Goal: Communication & Community: Answer question/provide support

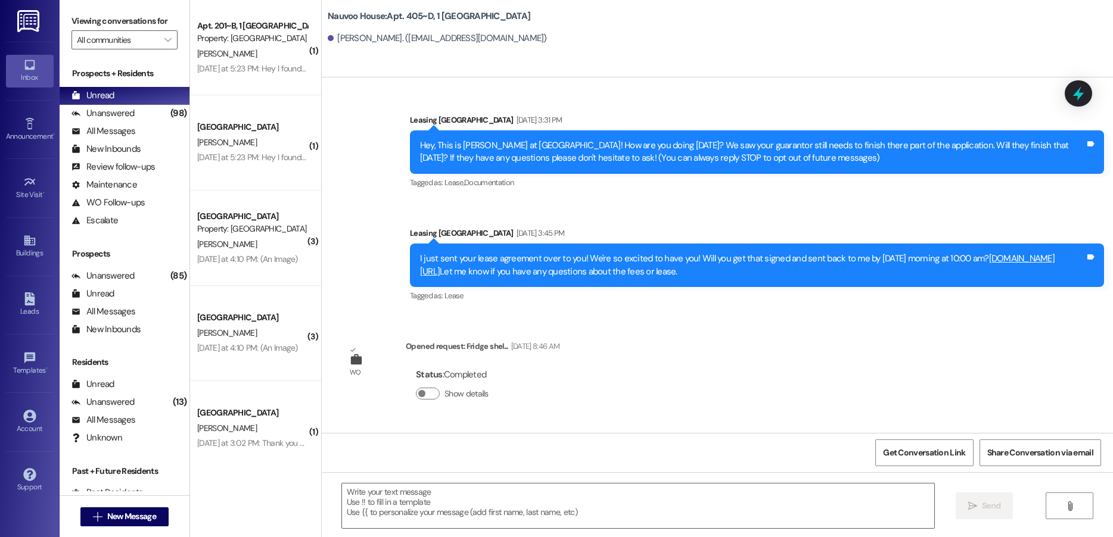
scroll to position [19103, 0]
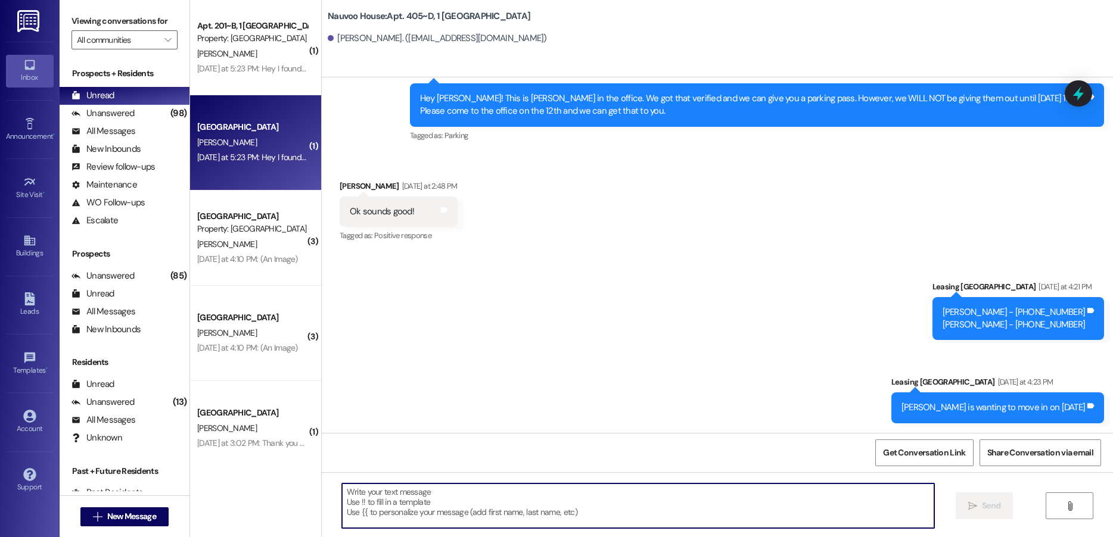
click at [226, 151] on div "Yesterday at 5:23 PM: Hey I found out that someone else I know also got assigne…" at bounding box center [252, 157] width 113 height 15
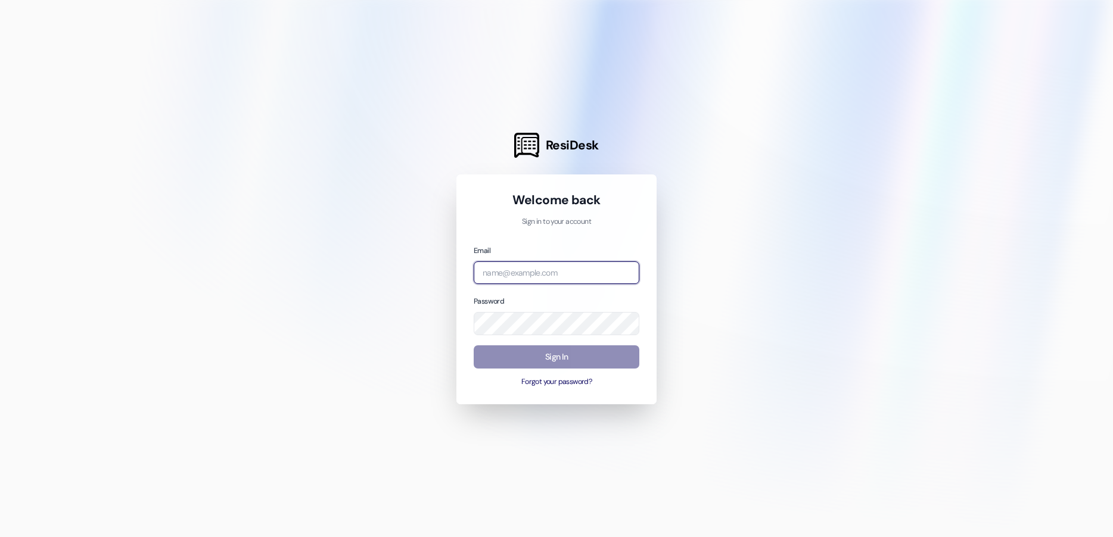
type input "[EMAIL_ADDRESS][DOMAIN_NAME]"
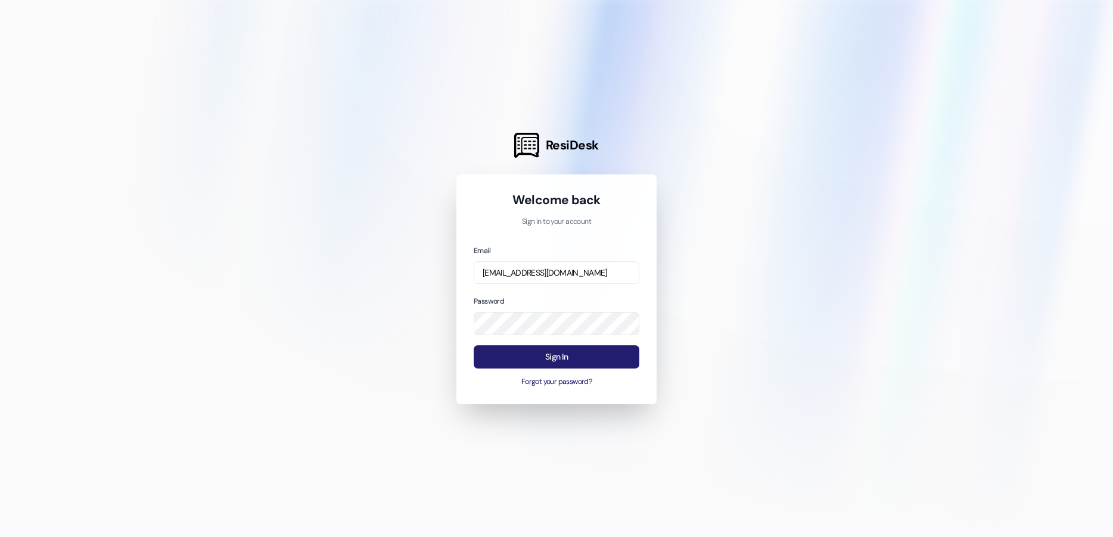
click at [549, 357] on button "Sign In" at bounding box center [557, 356] width 166 height 23
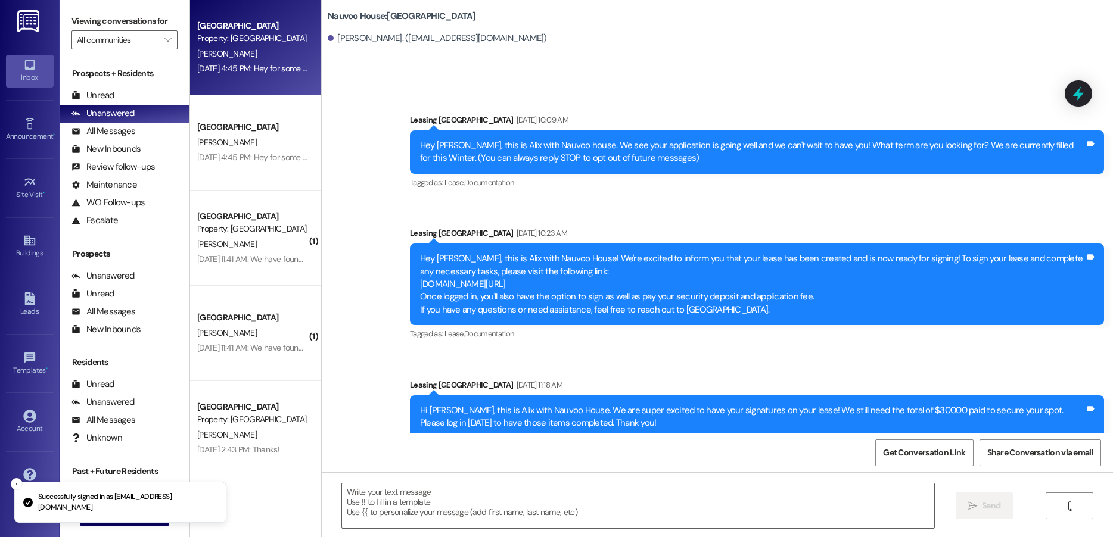
click at [248, 76] on div "[DATE] 4:45 PM: Hey for some reason my balance isn't showing up in resident por…" at bounding box center [252, 68] width 113 height 15
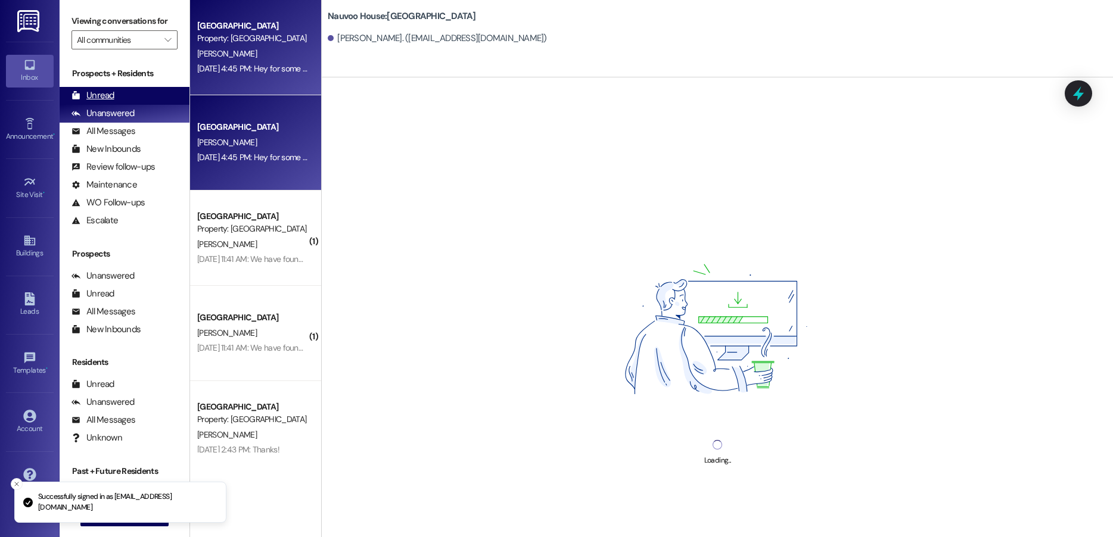
click at [123, 96] on div "Unread (0)" at bounding box center [125, 96] width 130 height 18
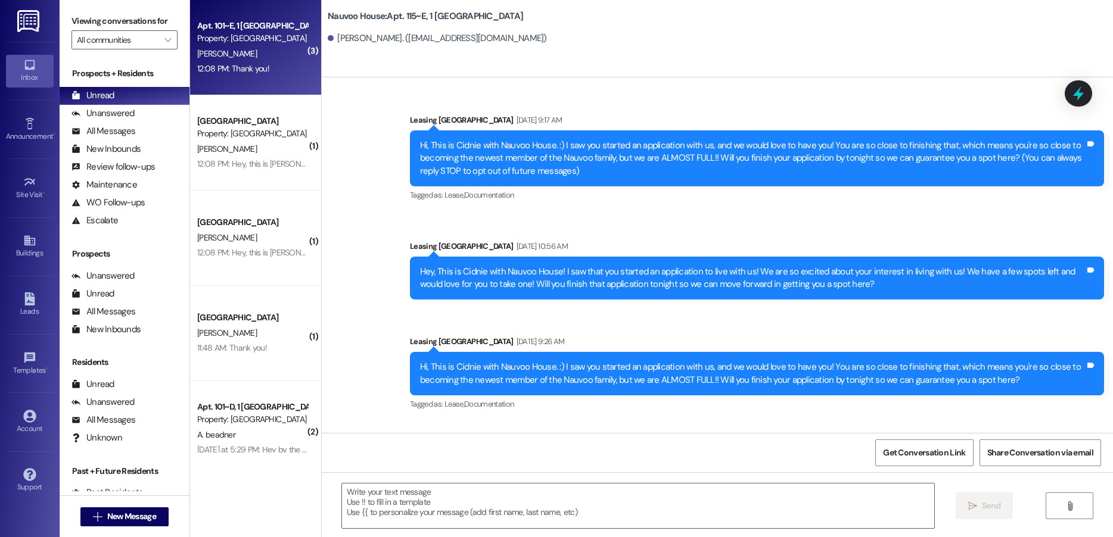
scroll to position [27392, 0]
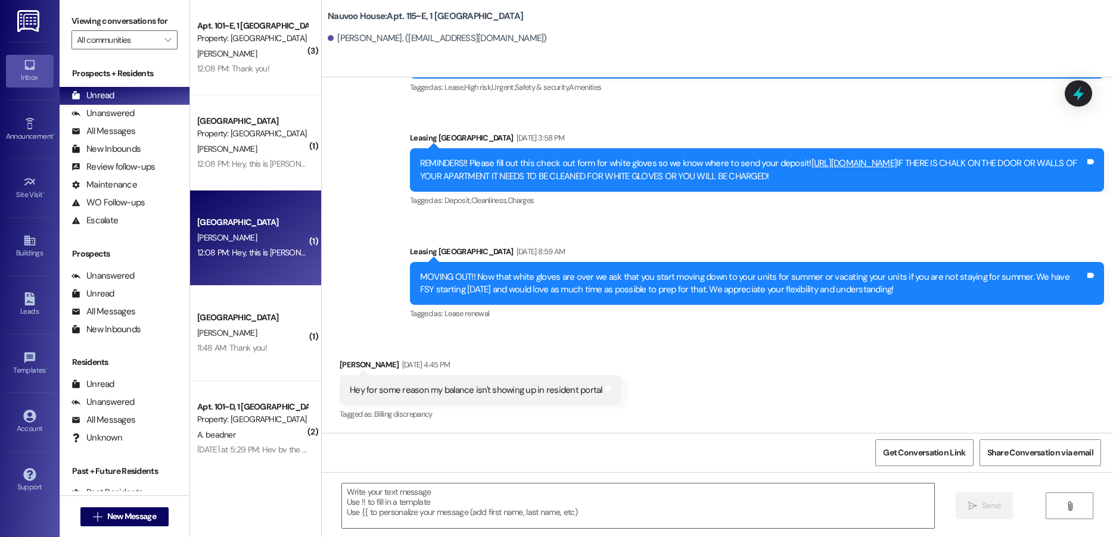
click at [226, 241] on div "[PERSON_NAME]" at bounding box center [252, 238] width 113 height 15
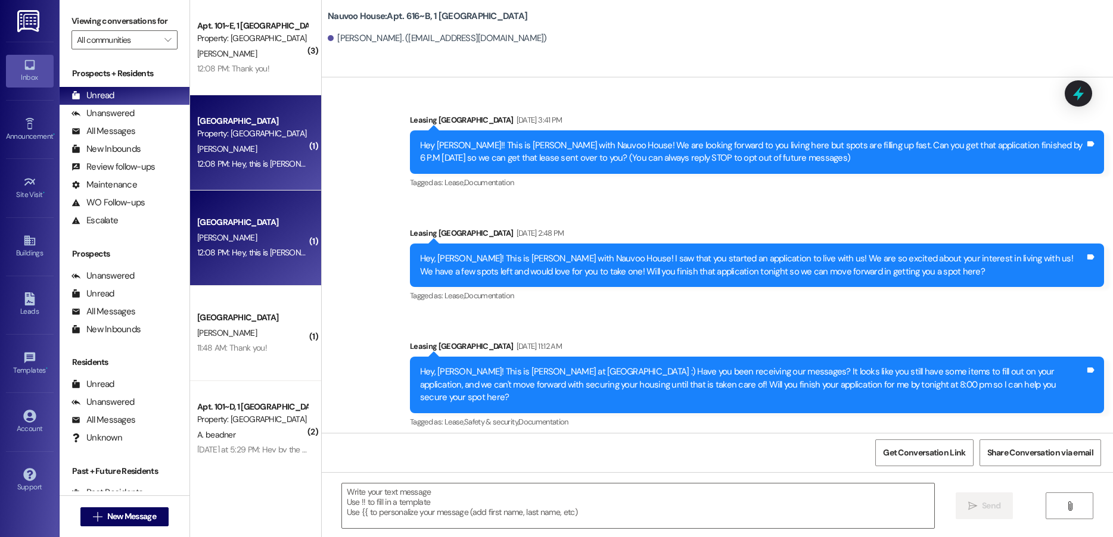
scroll to position [29351, 0]
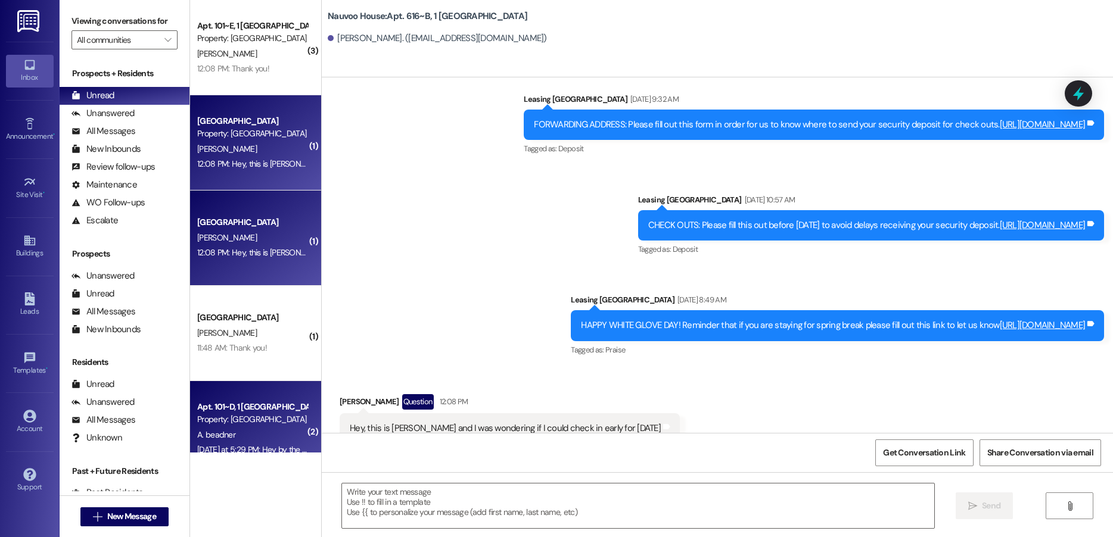
click at [236, 413] on div "Apt. 101~D, 1 [GEOGRAPHIC_DATA]" at bounding box center [252, 407] width 110 height 13
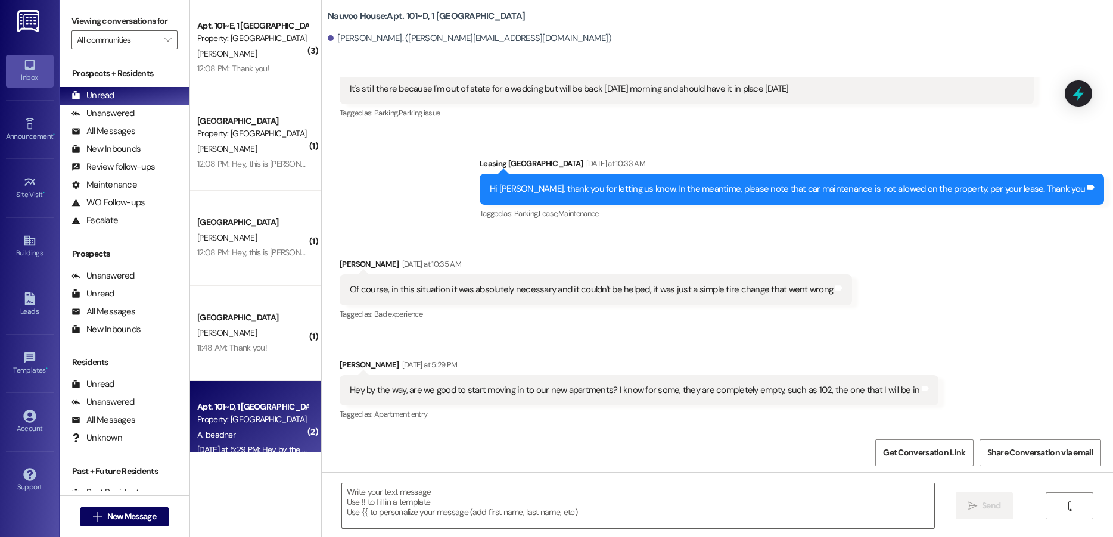
scroll to position [3959, 0]
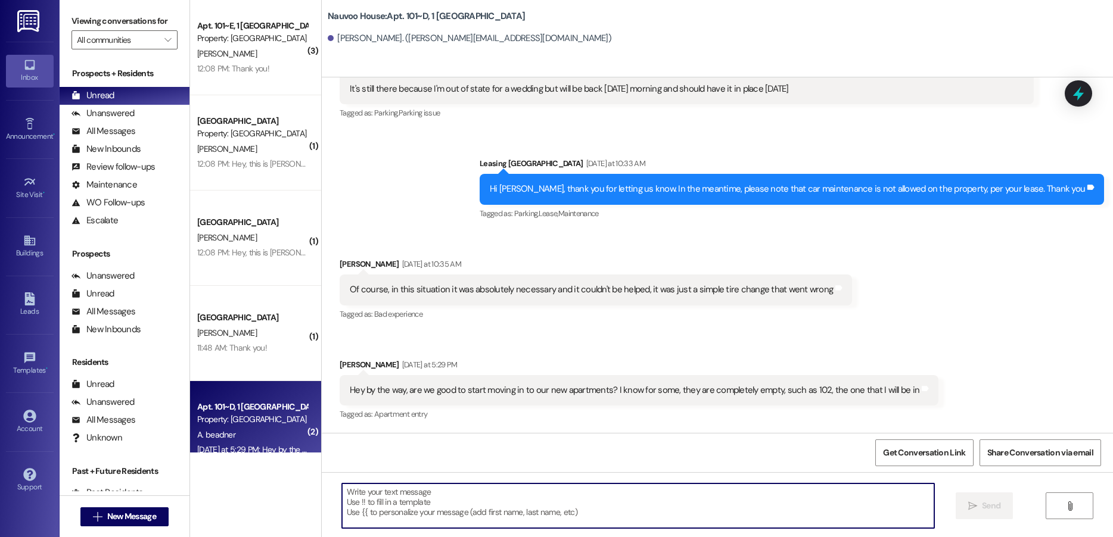
click at [562, 513] on textarea at bounding box center [638, 506] width 592 height 45
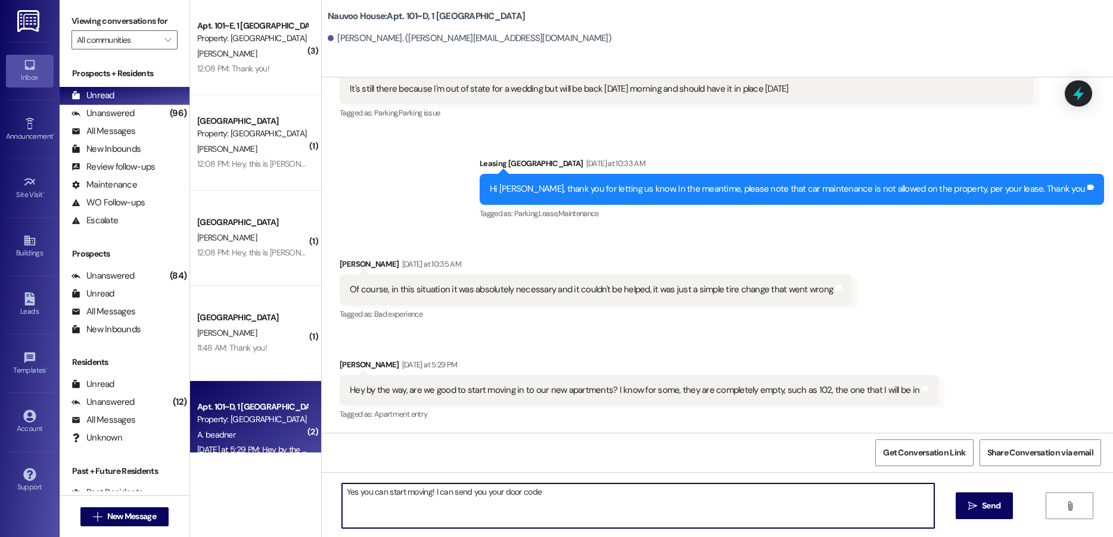
type textarea "Yes you can start moving! I can send you your door code!"
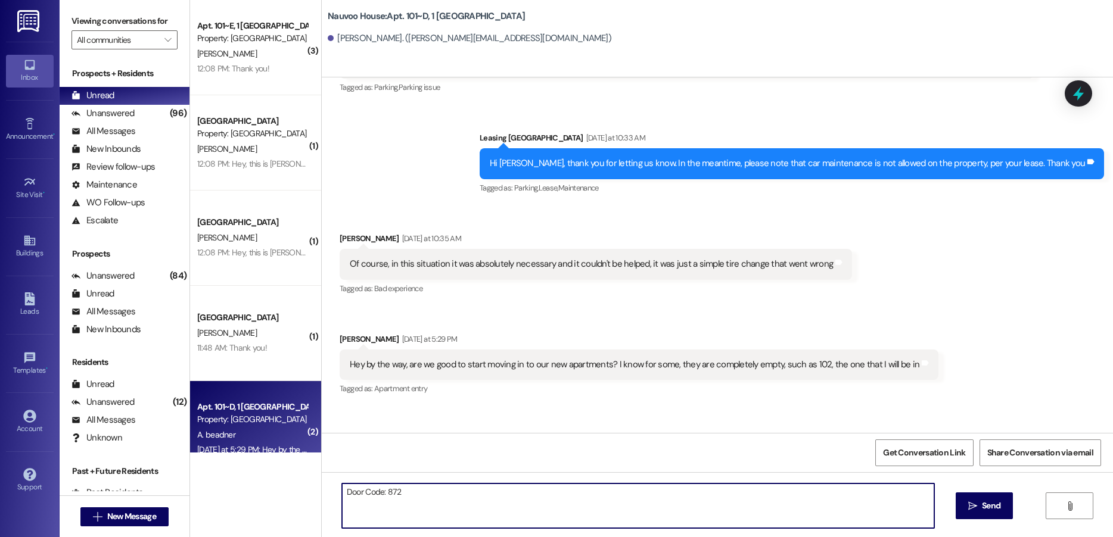
type textarea "Door Code: 8726"
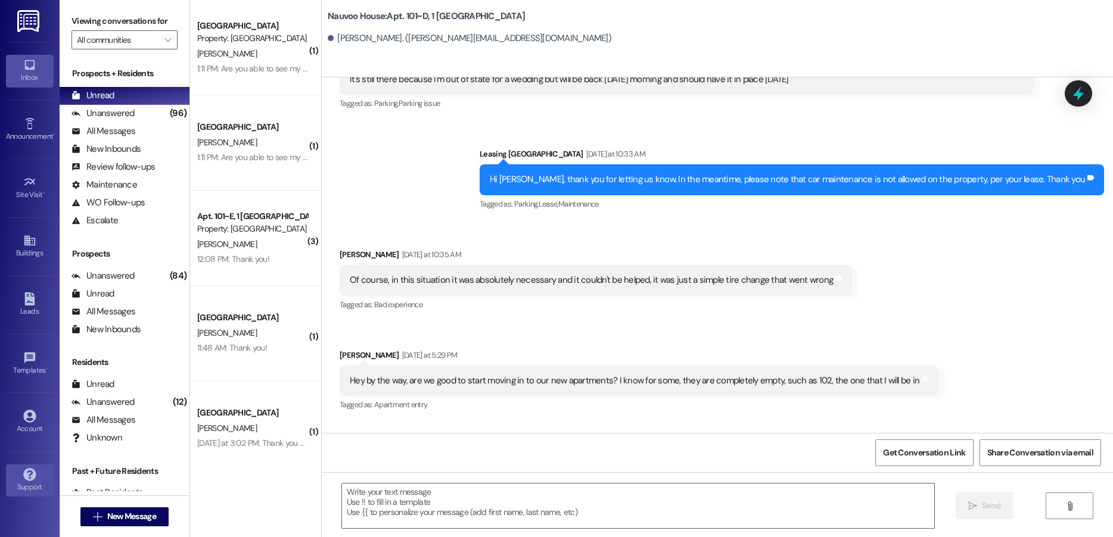
scroll to position [3958, 0]
